Goal: Find contact information: Find contact information

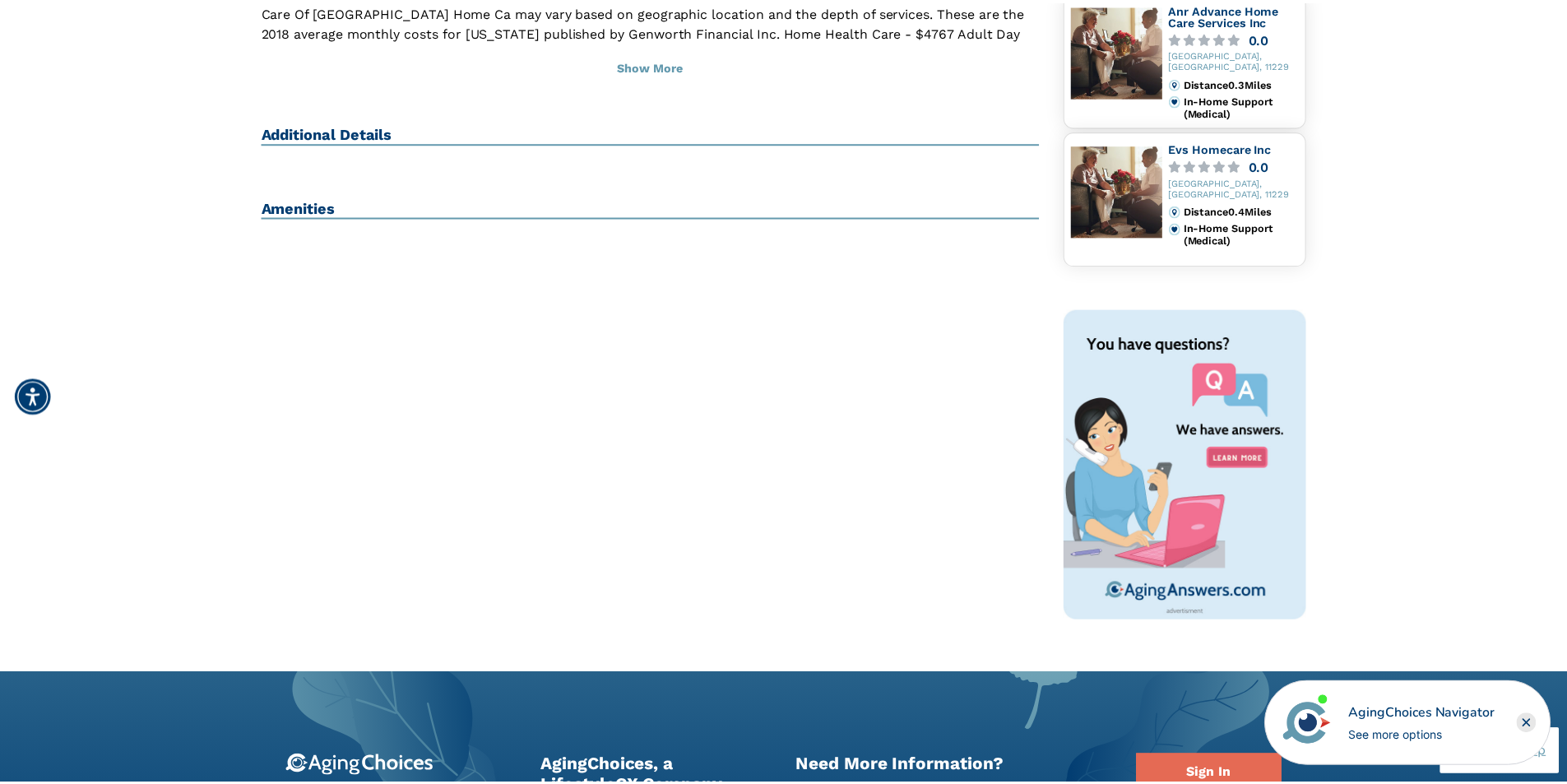
scroll to position [486, 0]
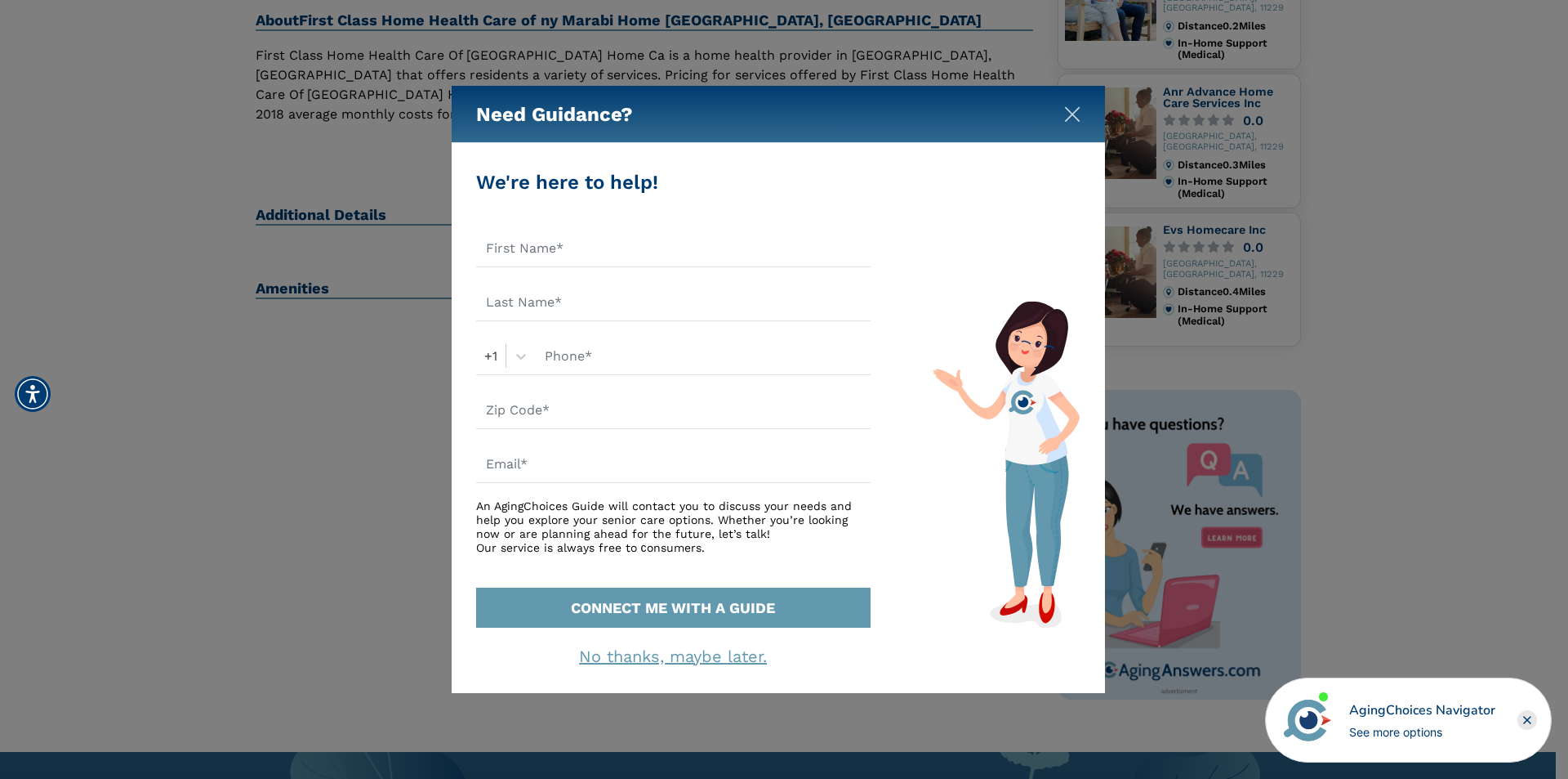
click at [1072, 114] on img "Close" at bounding box center [1072, 114] width 16 height 16
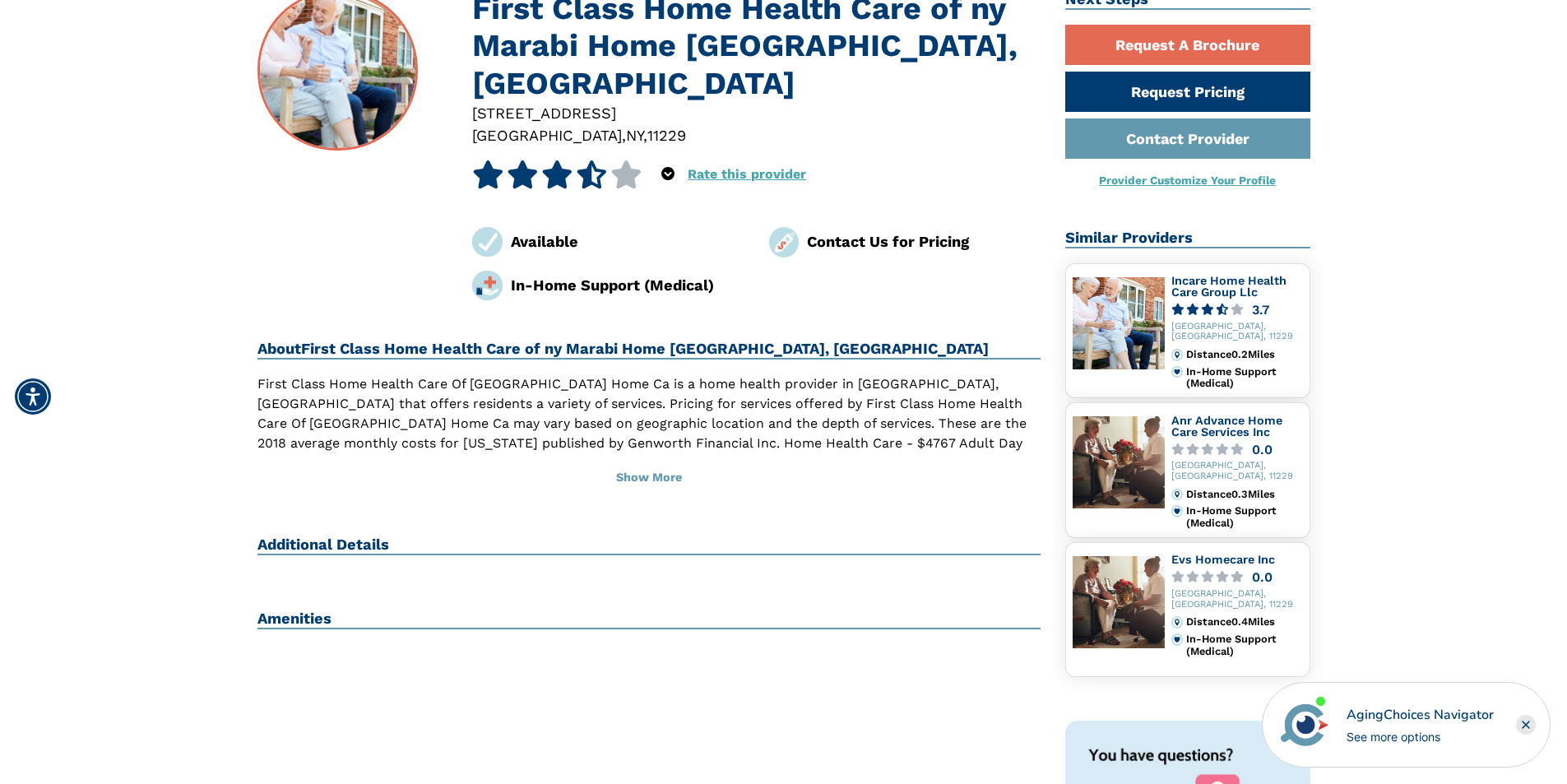
scroll to position [0, 0]
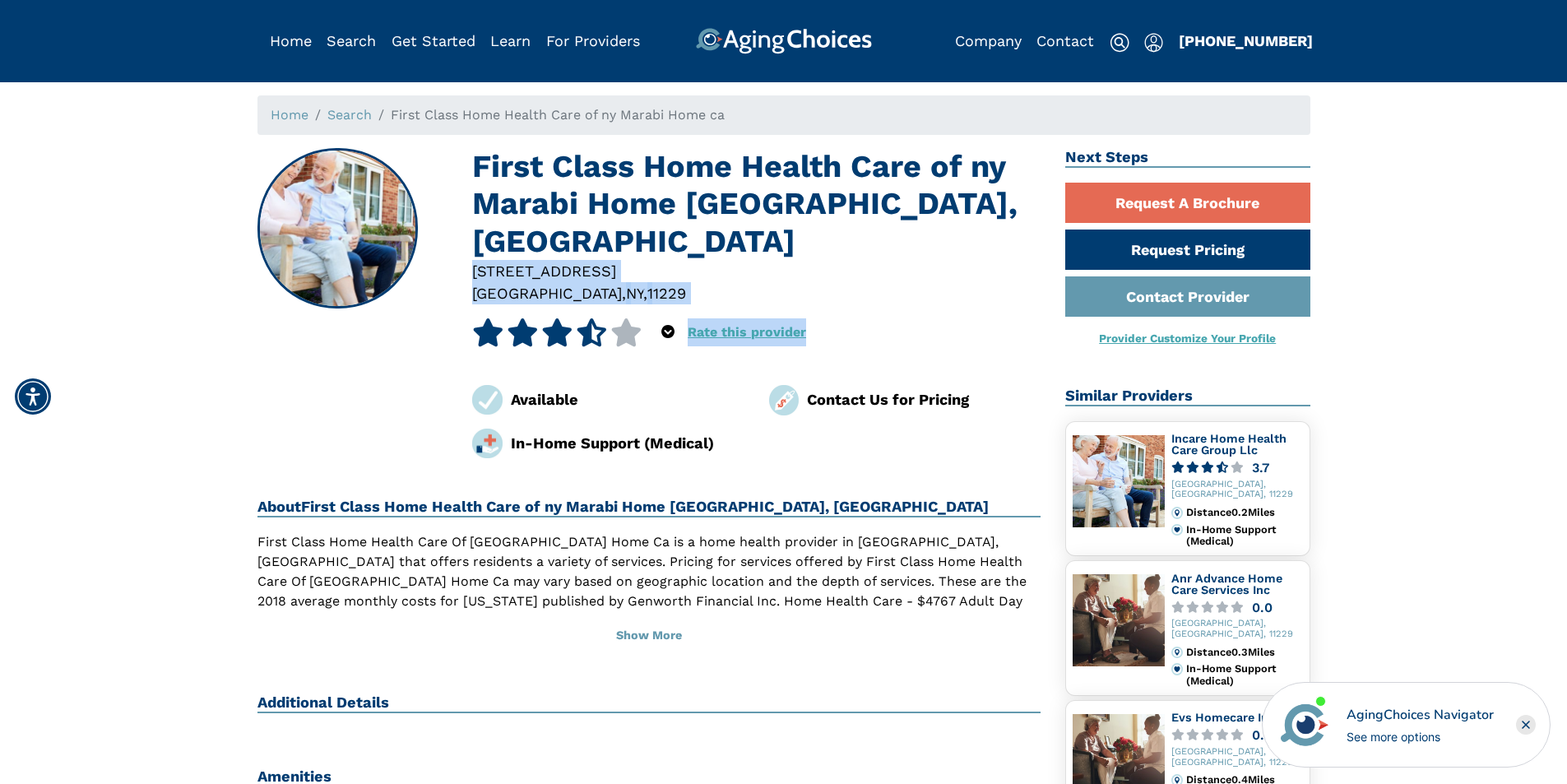
drag, startPoint x: 625, startPoint y: 270, endPoint x: 474, endPoint y: 231, distance: 156.0
click at [474, 231] on div "First Class Home Health Care of ny Marabi Home ca, Brooklyn NY 2555 Ocean Ave 2…" at bounding box center [757, 302] width 568 height 310
click at [653, 282] on div at bounding box center [757, 293] width 568 height 22
